Goal: Transaction & Acquisition: Purchase product/service

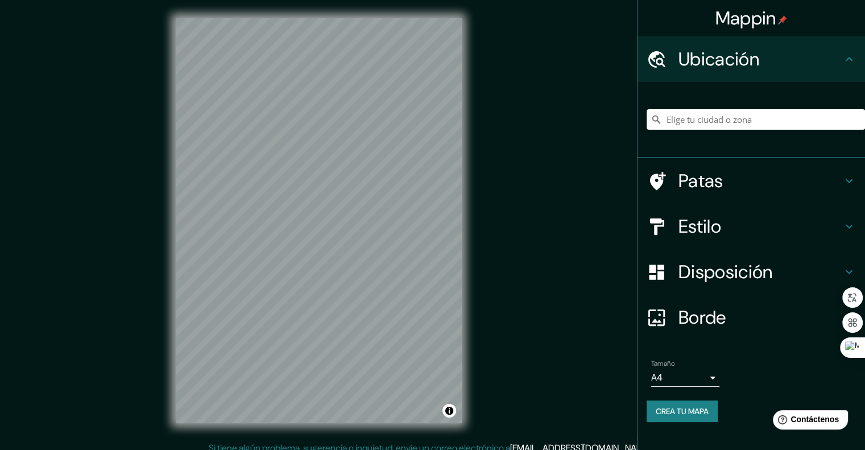
click at [708, 133] on div at bounding box center [756, 119] width 218 height 57
click at [709, 117] on input "Elige tu ciudad o zona" at bounding box center [756, 119] width 218 height 20
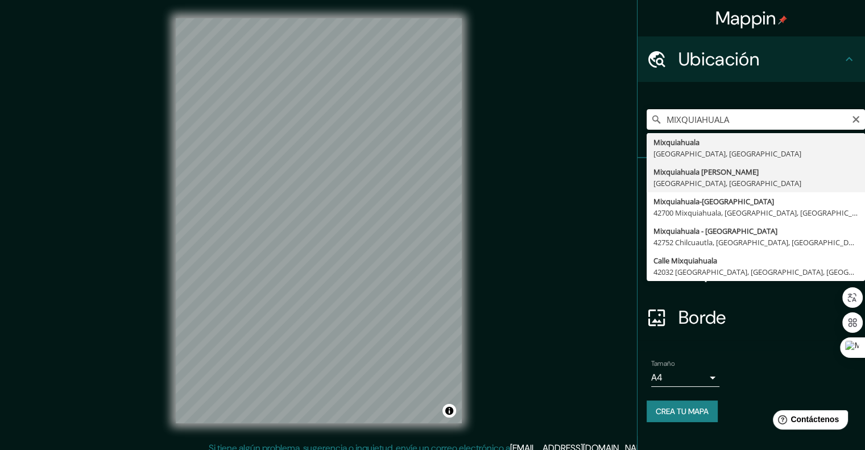
type input "Mixquiahuala de Juárez, [GEOGRAPHIC_DATA], [GEOGRAPHIC_DATA]"
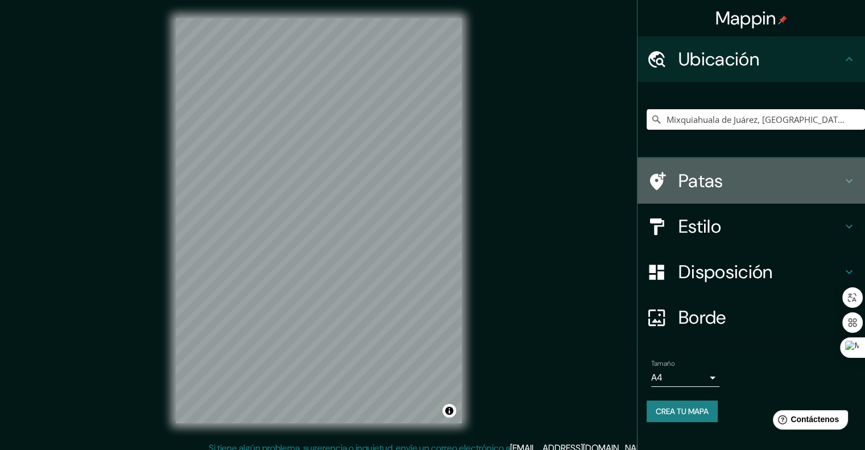
click at [731, 173] on h4 "Patas" at bounding box center [761, 181] width 164 height 23
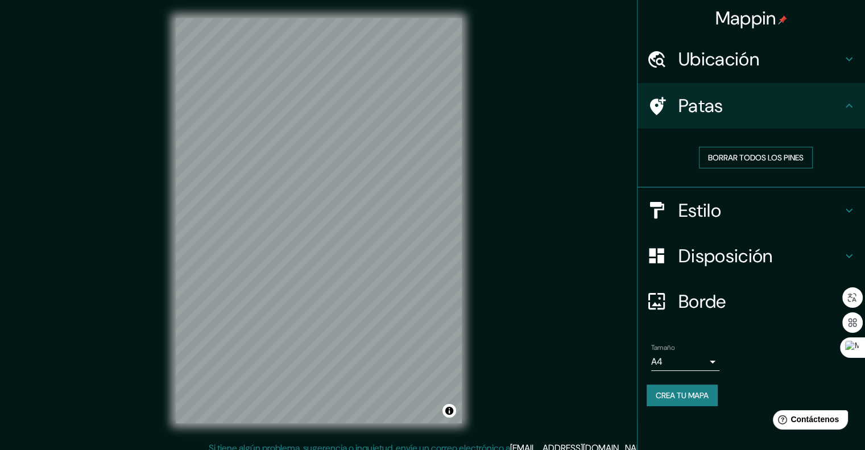
click at [758, 163] on font "Borrar todos los pines" at bounding box center [756, 157] width 96 height 15
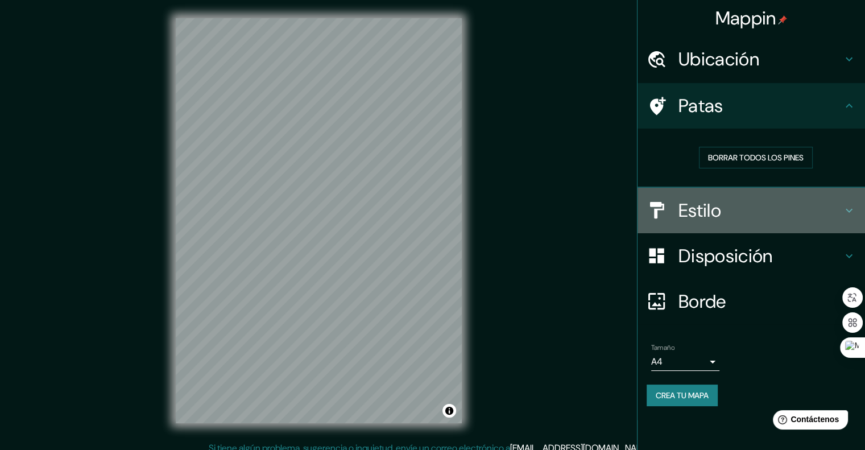
click at [716, 215] on font "Estilo" at bounding box center [700, 211] width 43 height 24
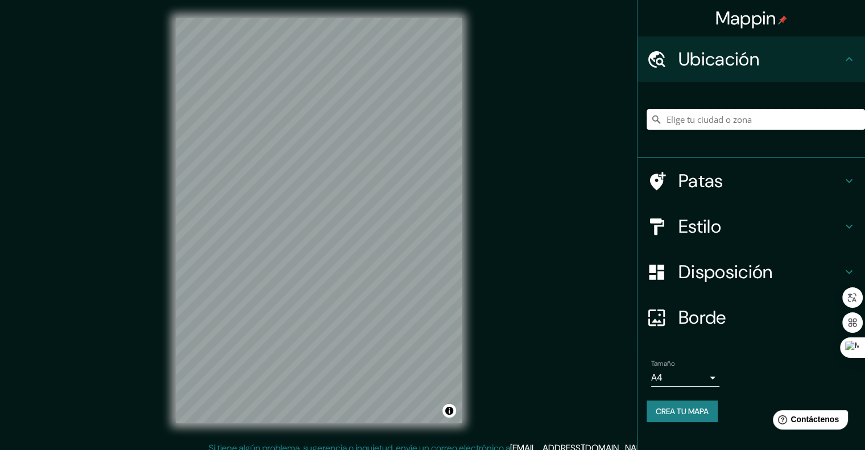
click at [704, 121] on input "Elige tu ciudad o zona" at bounding box center [756, 119] width 218 height 20
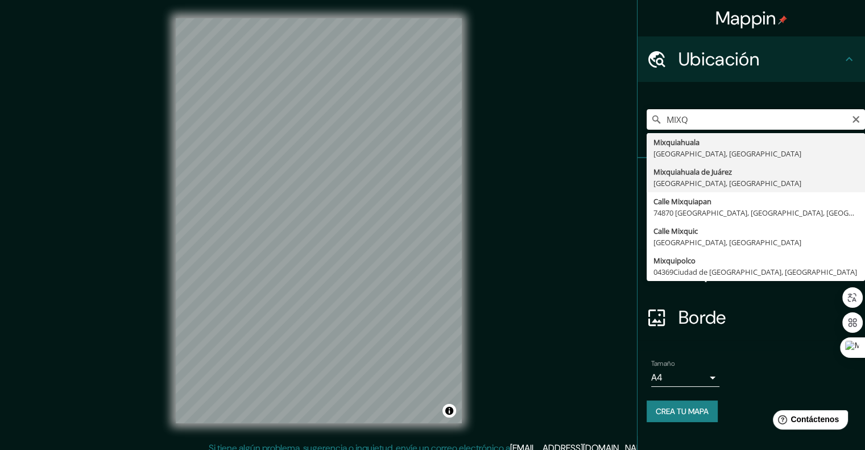
type input "Mixquiahuala de Juárez, [GEOGRAPHIC_DATA], [GEOGRAPHIC_DATA]"
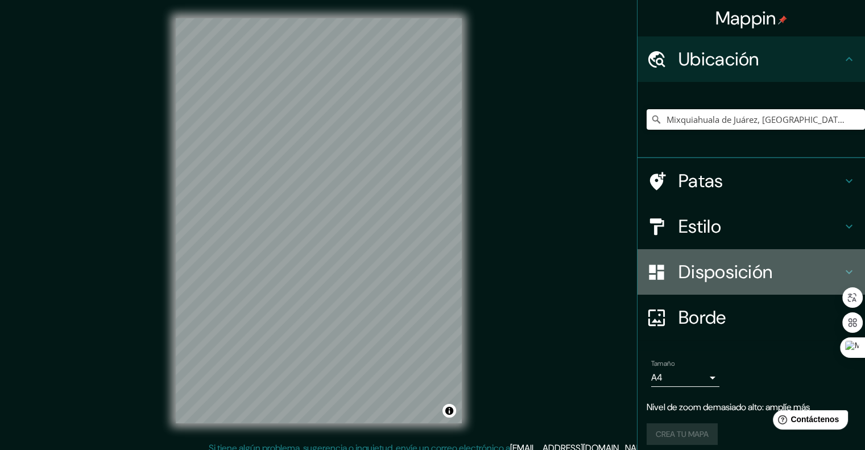
click at [724, 272] on font "Disposición" at bounding box center [726, 272] width 94 height 24
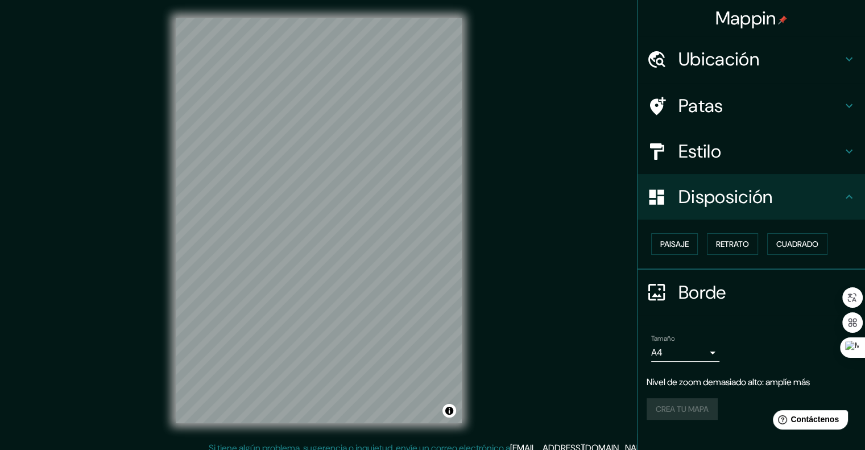
click at [743, 299] on h4 "Borde" at bounding box center [761, 292] width 164 height 23
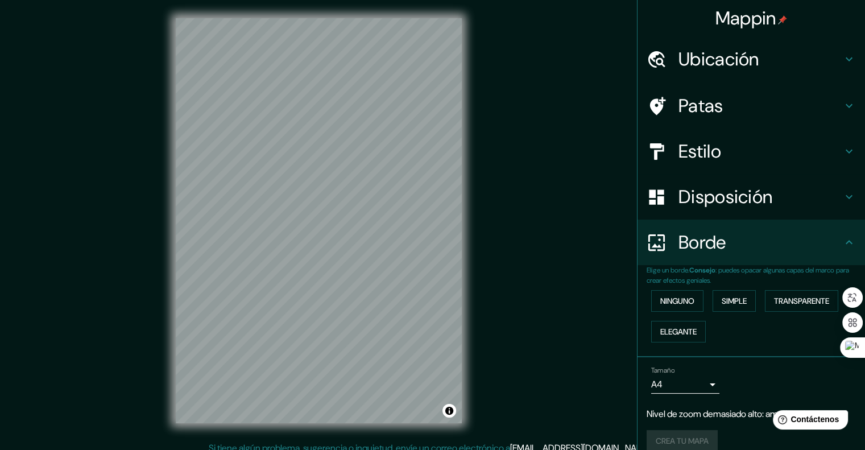
click at [667, 344] on div "Ninguno Simple Transparente Elegante" at bounding box center [756, 316] width 218 height 61
click at [664, 335] on font "Elegante" at bounding box center [678, 332] width 36 height 10
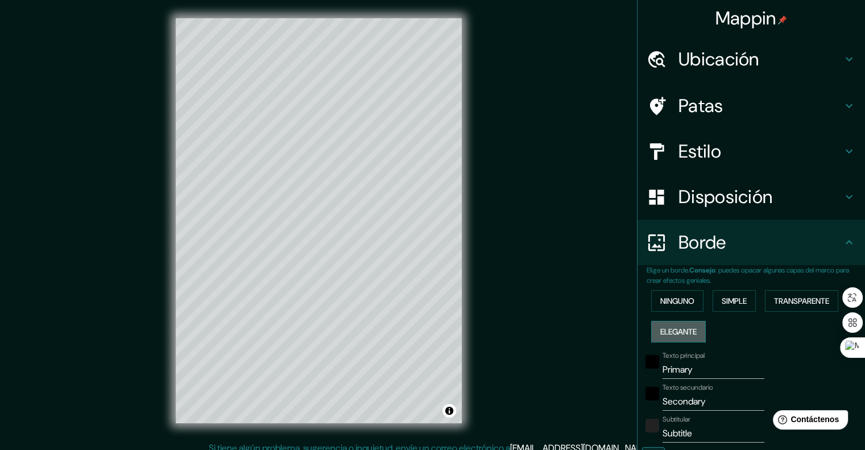
click at [664, 335] on font "Elegante" at bounding box center [678, 332] width 36 height 10
type input "201"
type input "40"
type input "20"
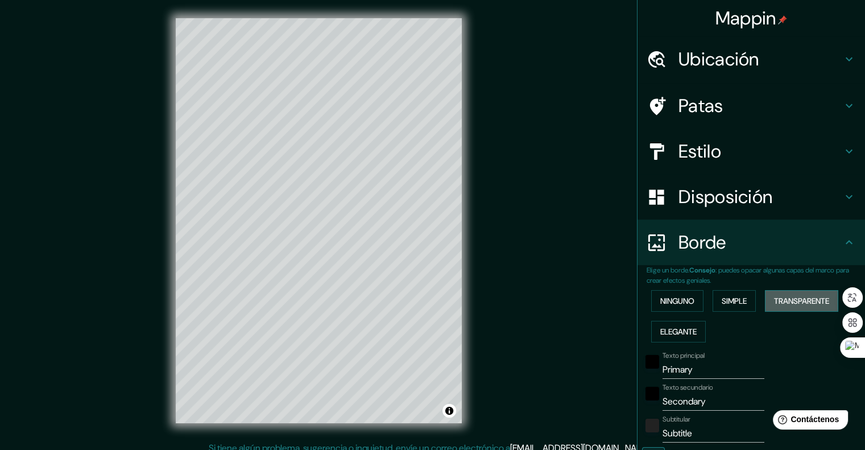
click at [788, 299] on font "Transparente" at bounding box center [801, 301] width 55 height 10
click at [742, 298] on button "Simple" at bounding box center [734, 301] width 43 height 22
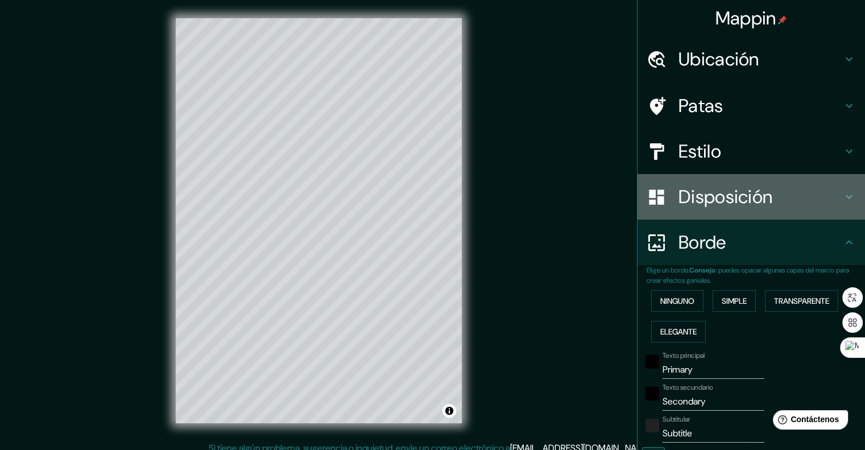
click at [740, 195] on font "Disposición" at bounding box center [726, 197] width 94 height 24
type input "201"
type input "40"
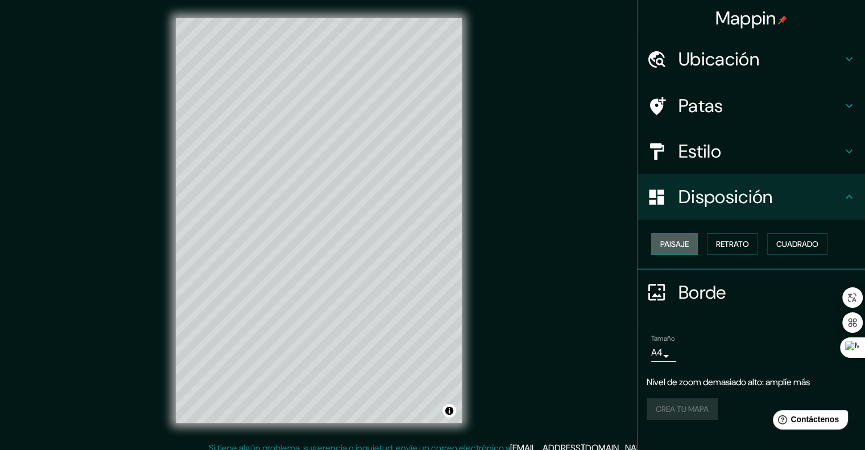
click at [680, 249] on font "Paisaje" at bounding box center [674, 244] width 28 height 15
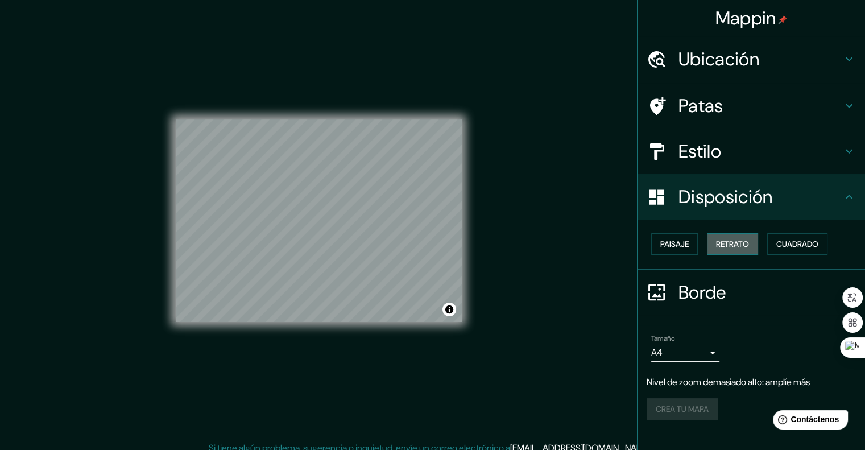
click at [729, 249] on font "Retrato" at bounding box center [732, 244] width 33 height 15
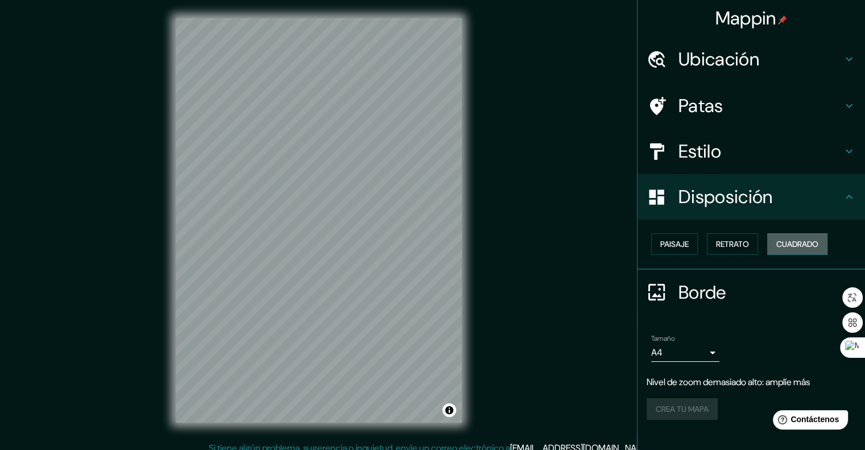
click at [791, 242] on font "Cuadrado" at bounding box center [797, 244] width 42 height 10
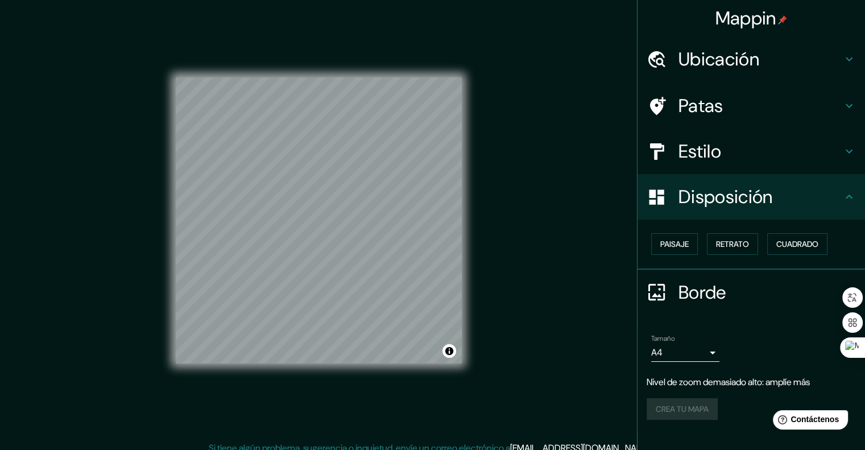
click at [845, 199] on icon at bounding box center [849, 197] width 14 height 14
click at [710, 285] on font "Borde" at bounding box center [703, 292] width 48 height 24
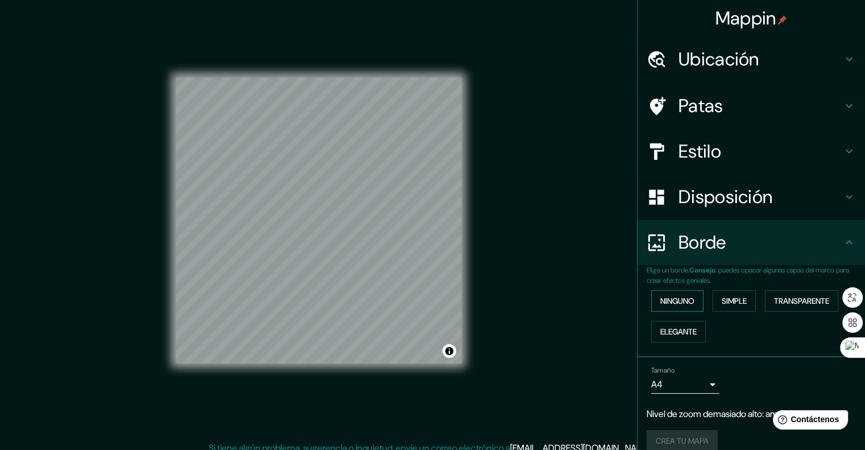
click at [669, 299] on font "Ninguno" at bounding box center [677, 301] width 34 height 10
click at [671, 305] on font "Ninguno" at bounding box center [677, 301] width 34 height 15
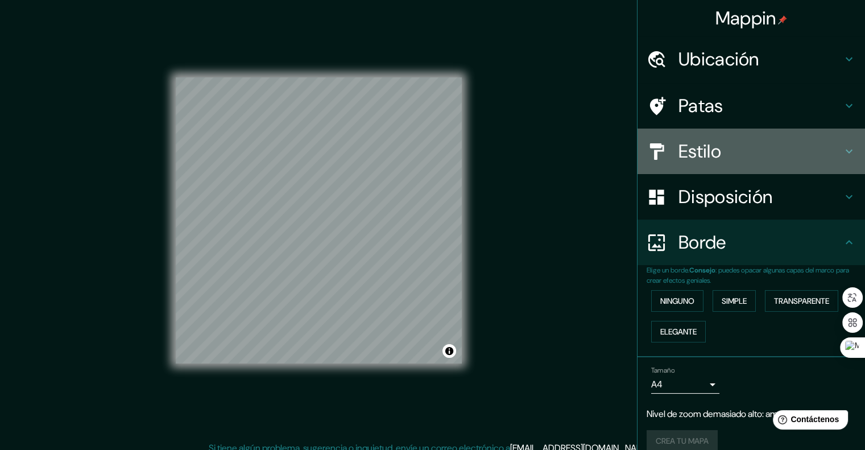
click at [762, 154] on h4 "Estilo" at bounding box center [761, 151] width 164 height 23
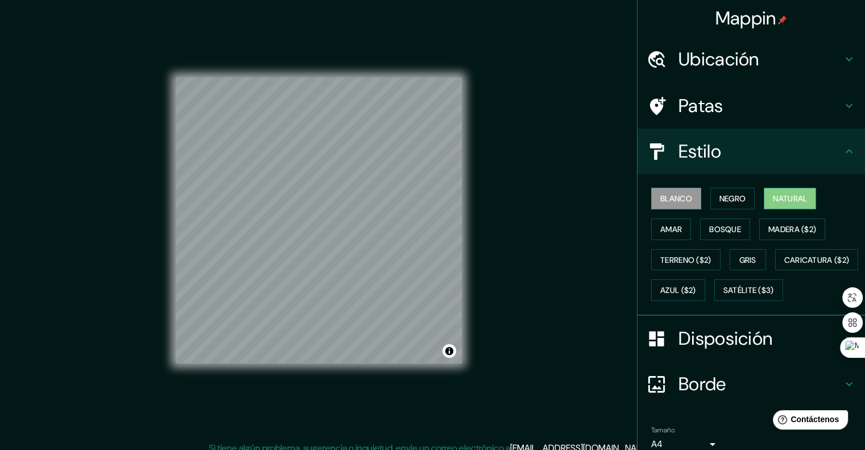
click at [793, 206] on button "Natural" at bounding box center [790, 199] width 52 height 22
click at [788, 235] on font "Madera ($2)" at bounding box center [793, 229] width 48 height 15
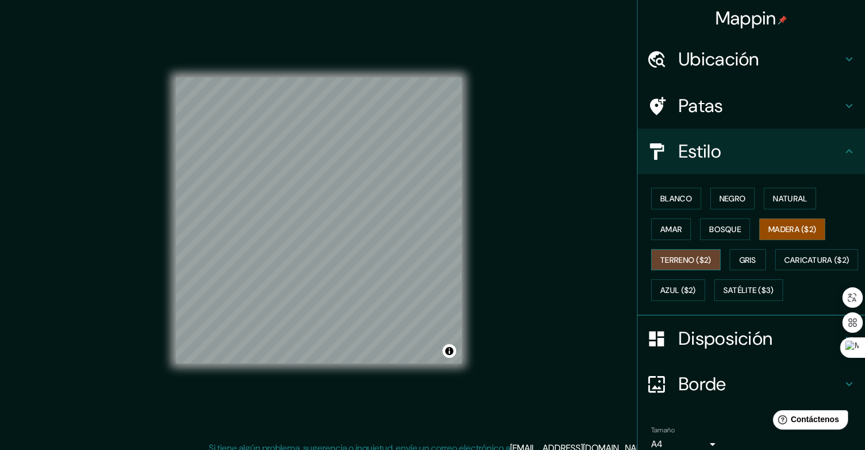
click at [691, 263] on font "Terreno ($2)" at bounding box center [685, 260] width 51 height 10
click at [744, 261] on font "Gris" at bounding box center [748, 260] width 17 height 10
